Goal: Find specific page/section: Find specific page/section

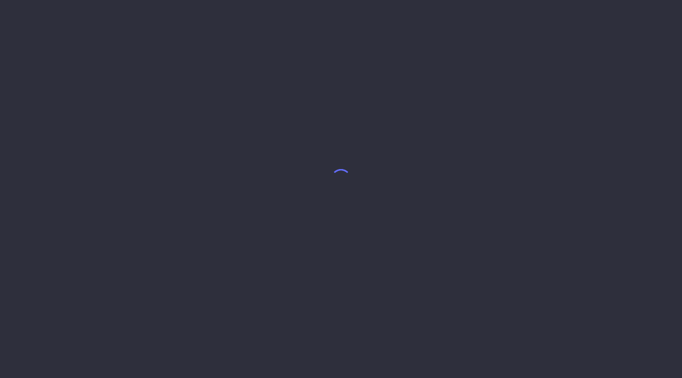
select select "8"
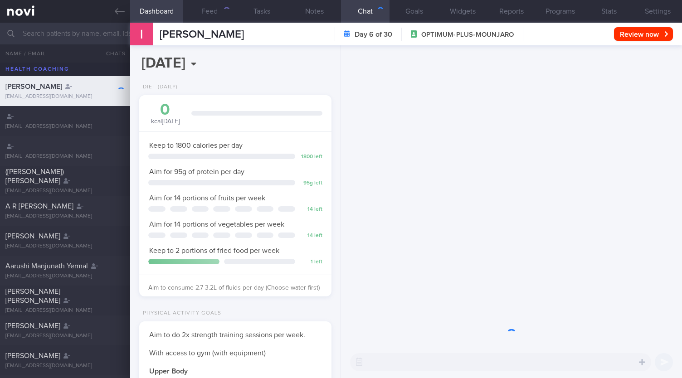
scroll to position [97, 169]
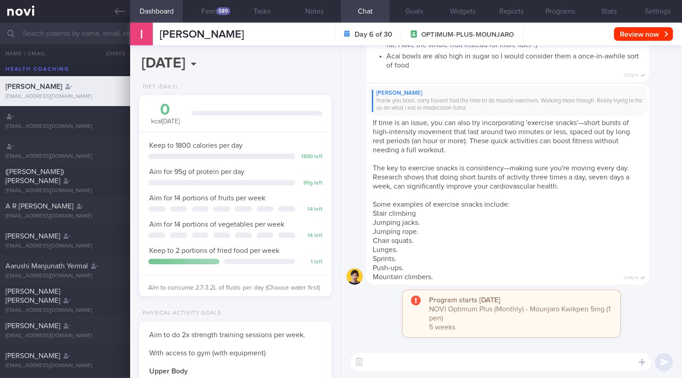
click at [61, 29] on input "text" at bounding box center [341, 34] width 682 height 22
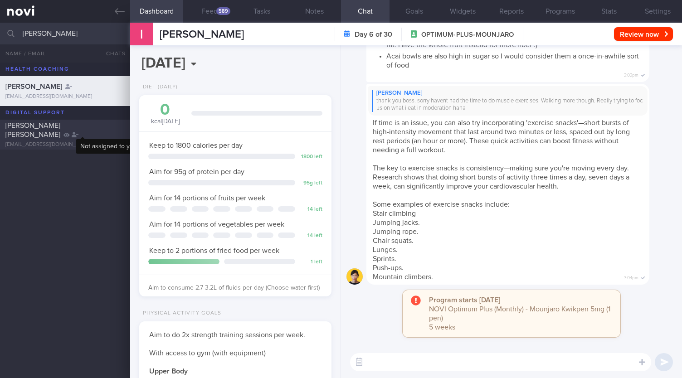
type input "[PERSON_NAME]"
click at [78, 132] on icon at bounding box center [75, 134] width 7 height 5
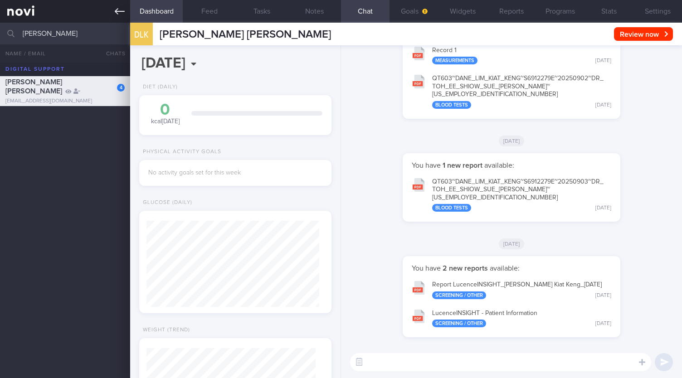
click at [113, 11] on link at bounding box center [65, 11] width 130 height 23
